Goal: Find specific page/section: Find specific page/section

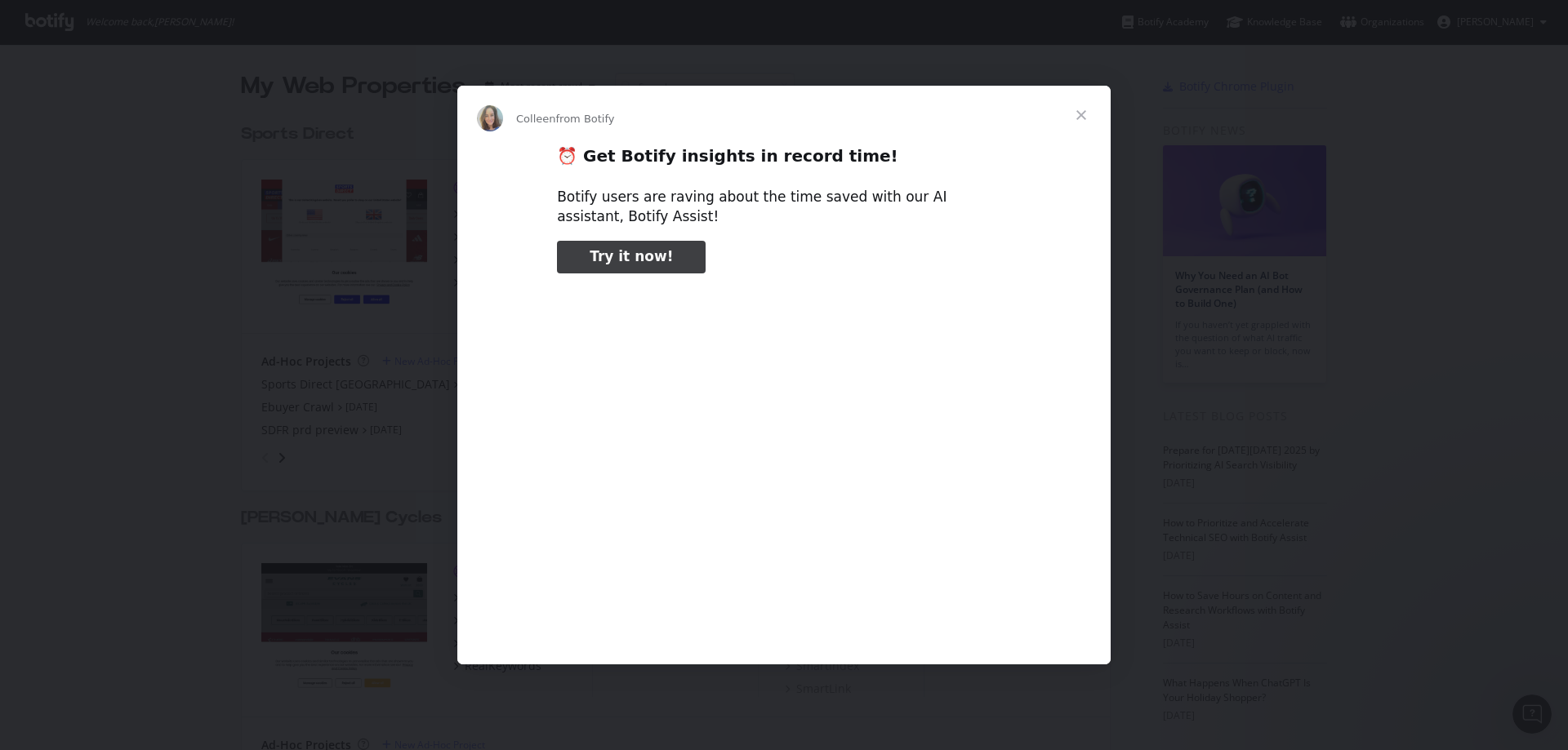
click at [1086, 108] on span "Close" at bounding box center [1081, 115] width 59 height 59
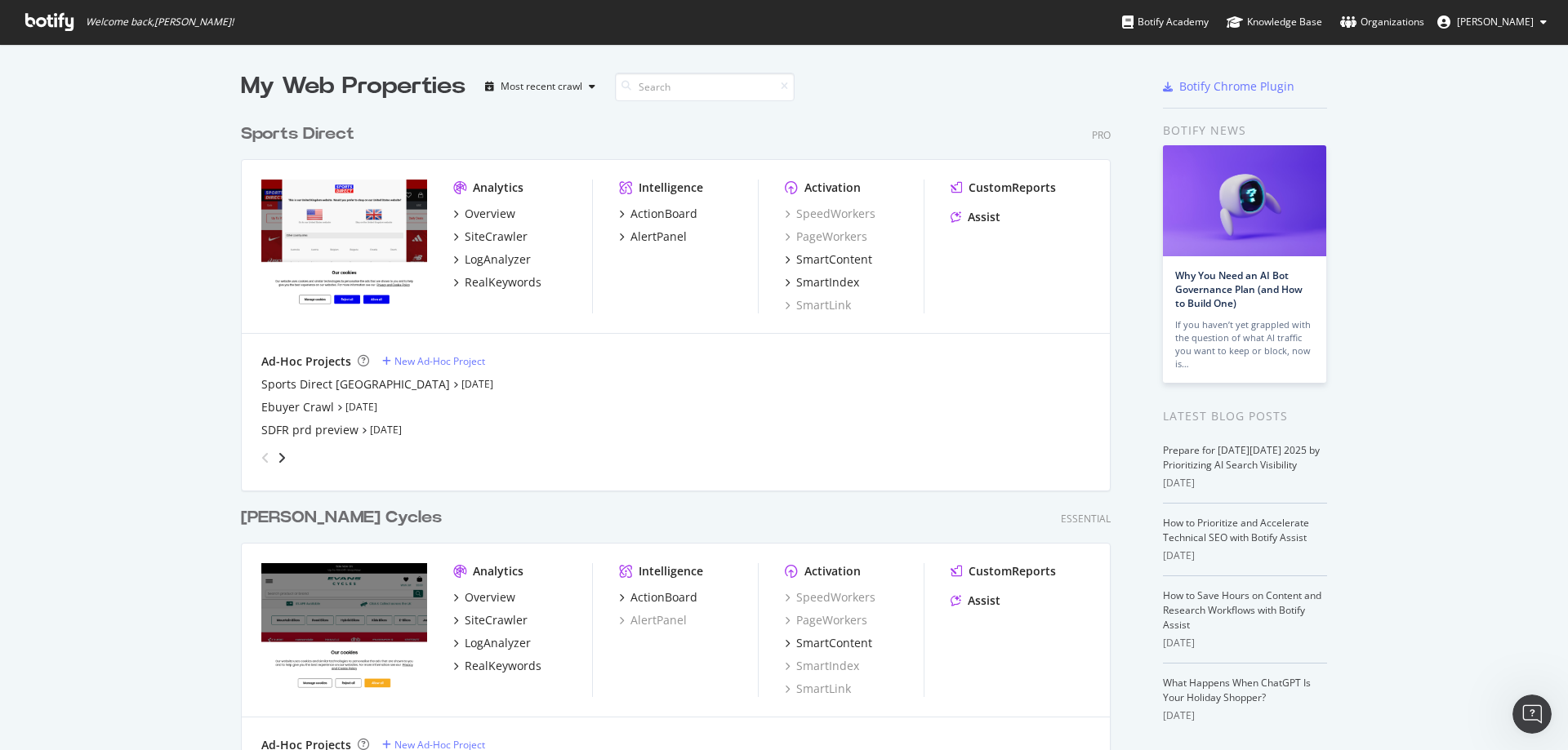
click at [301, 139] on div "Sports Direct" at bounding box center [298, 134] width 114 height 24
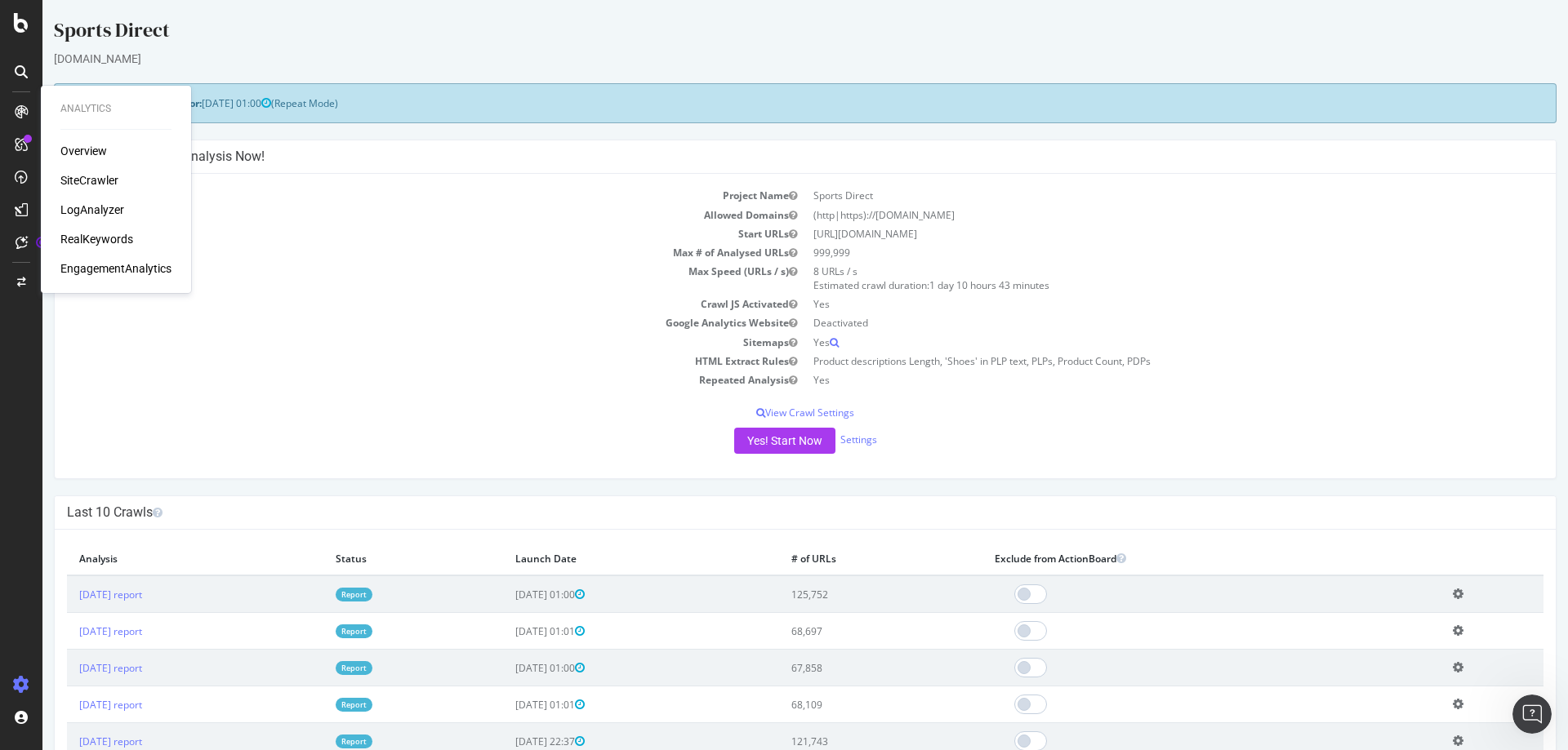
click at [106, 176] on div "SiteCrawler" at bounding box center [89, 181] width 58 height 17
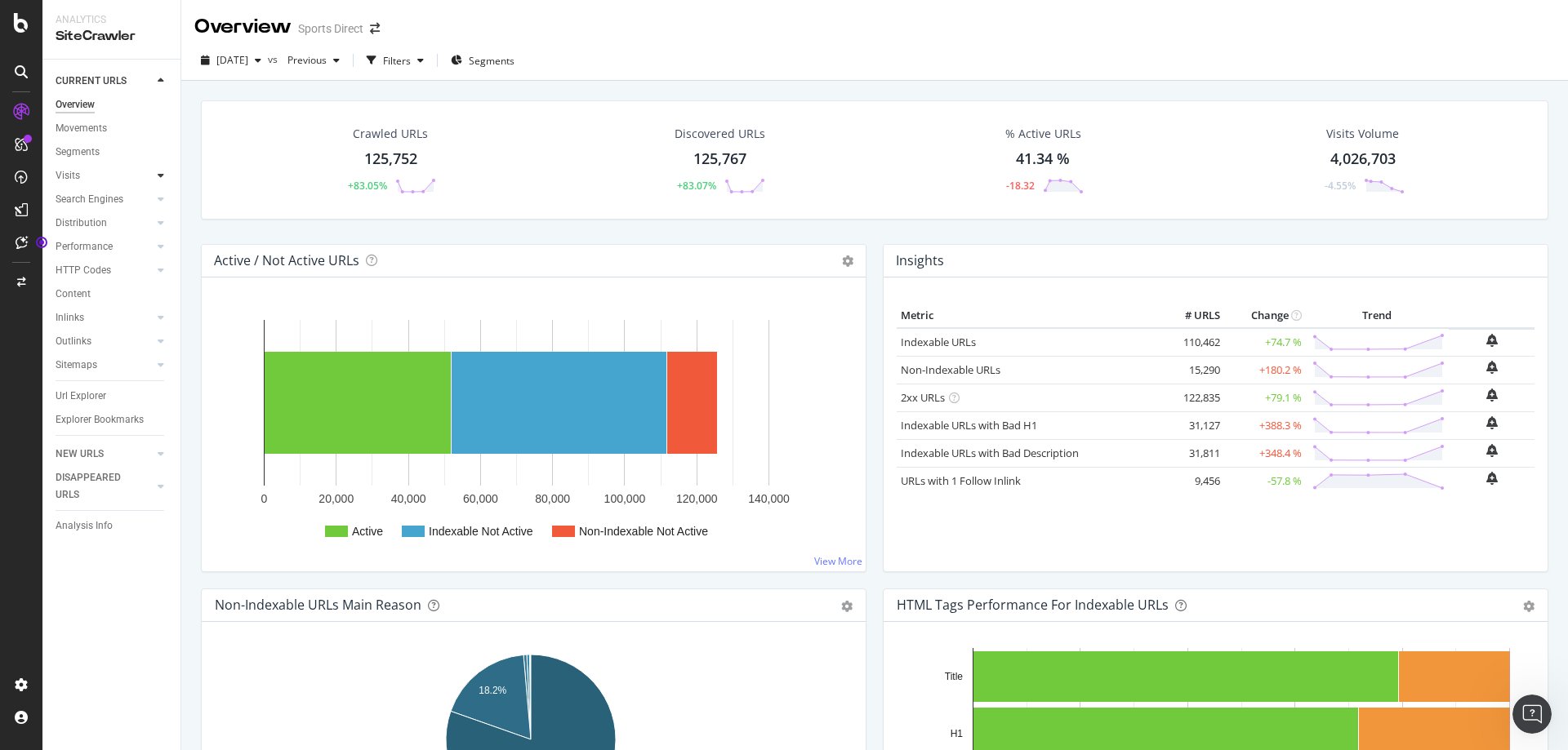
click at [162, 177] on icon at bounding box center [161, 176] width 7 height 10
